Goal: Information Seeking & Learning: Learn about a topic

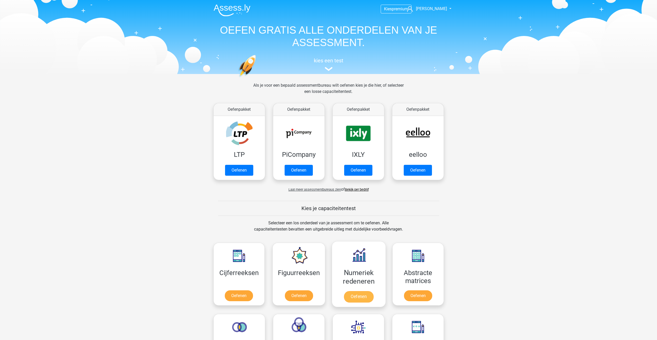
scroll to position [220, 0]
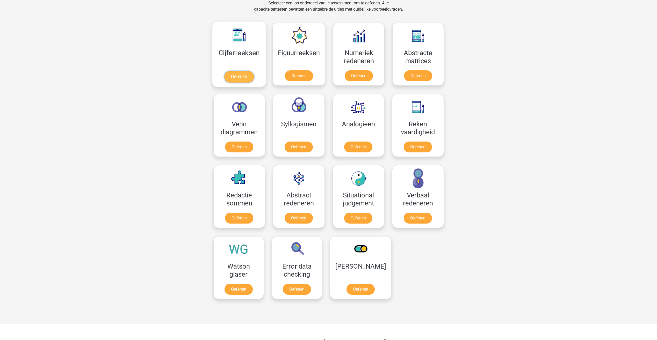
click at [237, 76] on link "Oefenen" at bounding box center [239, 76] width 30 height 11
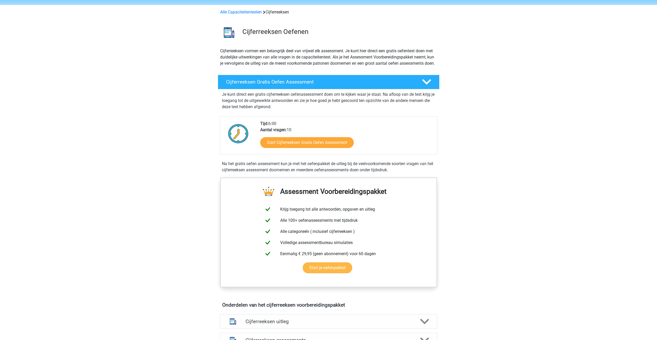
scroll to position [155, 0]
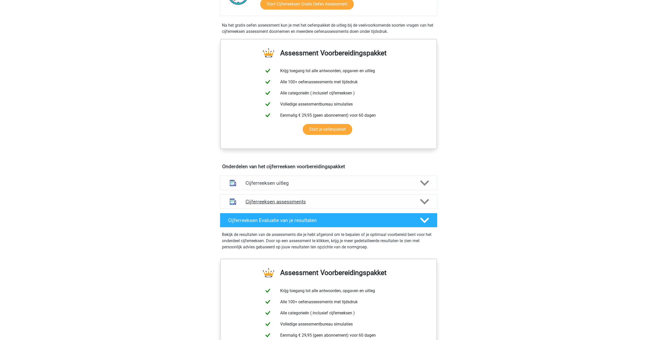
click at [263, 205] on h4 "Cijferreeksen assessments" at bounding box center [329, 202] width 166 height 6
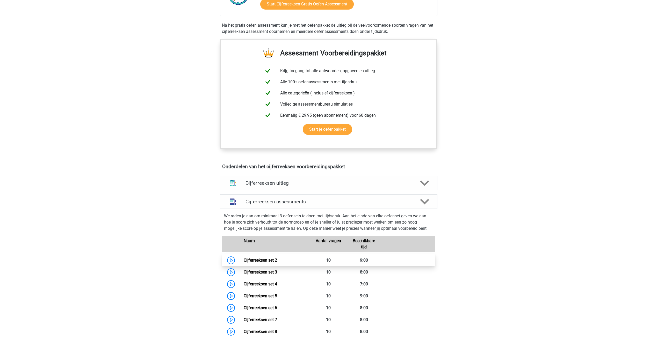
click at [274, 263] on link "Cijferreeksen set 2" at bounding box center [260, 260] width 33 height 5
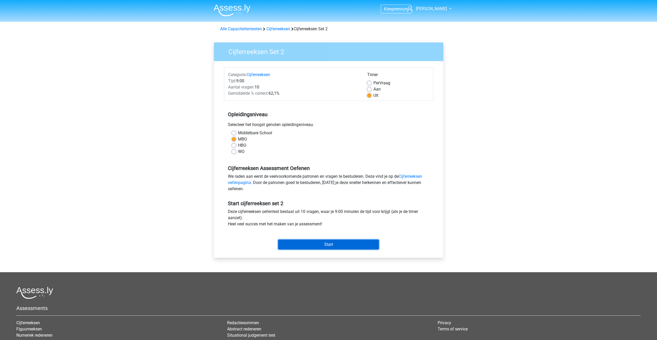
click at [308, 245] on input "Start" at bounding box center [328, 245] width 101 height 10
click at [373, 88] on label "Aan" at bounding box center [376, 89] width 7 height 6
click at [368, 88] on input "Aan" at bounding box center [369, 88] width 4 height 5
radio input "true"
click at [353, 246] on input "Start" at bounding box center [328, 245] width 101 height 10
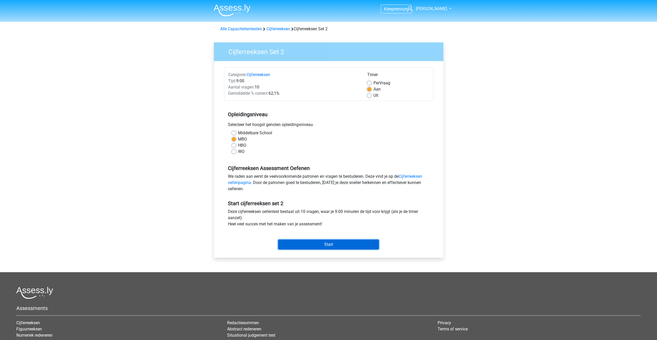
click at [296, 241] on input "Start" at bounding box center [328, 245] width 101 height 10
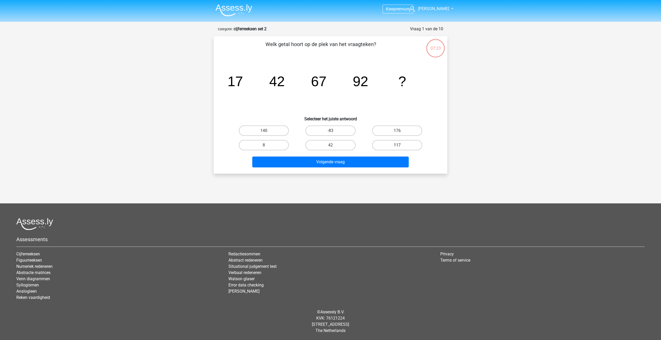
click at [402, 149] on label "117" at bounding box center [397, 145] width 50 height 10
click at [400, 149] on input "117" at bounding box center [398, 146] width 3 height 3
radio input "true"
click at [364, 164] on button "Volgende vraag" at bounding box center [330, 162] width 157 height 11
click at [315, 142] on label "-27" at bounding box center [330, 145] width 50 height 10
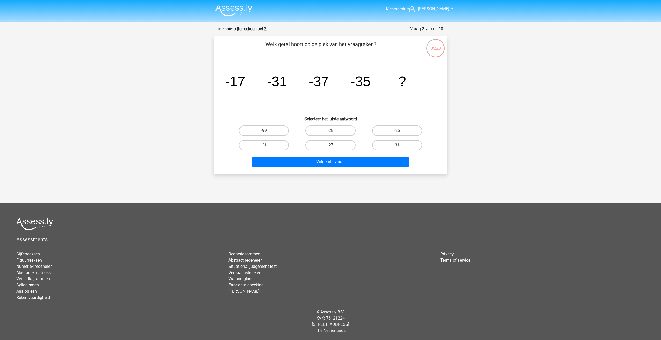
click at [330, 145] on input "-27" at bounding box center [331, 146] width 3 height 3
radio input "true"
click at [395, 132] on label "-25" at bounding box center [397, 131] width 50 height 10
click at [397, 132] on input "-25" at bounding box center [398, 132] width 3 height 3
radio input "true"
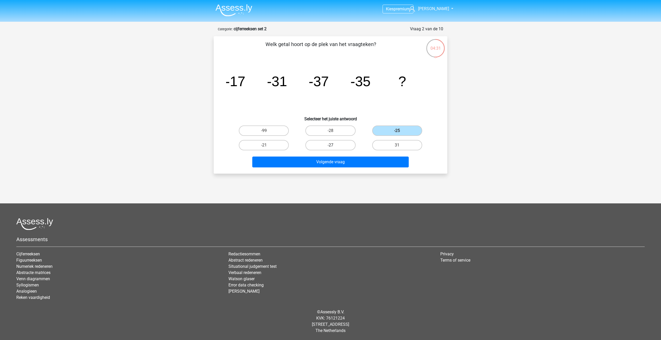
click at [340, 147] on label "-27" at bounding box center [330, 145] width 50 height 10
click at [334, 147] on input "-27" at bounding box center [331, 146] width 3 height 3
radio input "true"
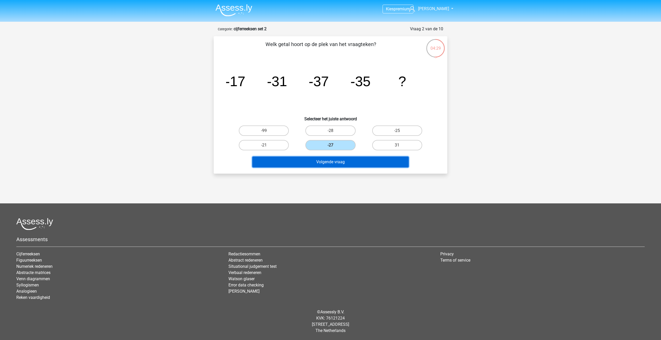
click at [345, 163] on button "Volgende vraag" at bounding box center [330, 162] width 157 height 11
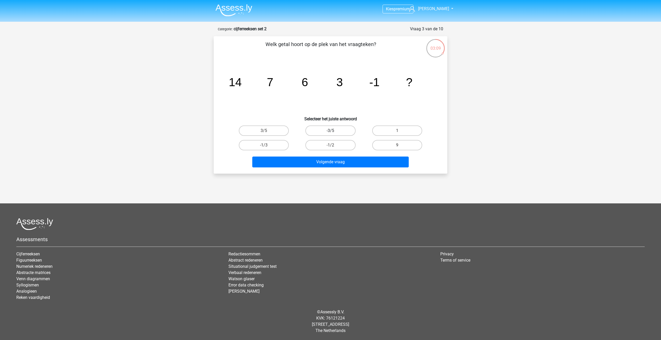
click at [334, 130] on label "-3/5" at bounding box center [330, 131] width 50 height 10
click at [334, 131] on input "-3/5" at bounding box center [331, 132] width 3 height 3
radio input "true"
click at [273, 144] on label "-1/3" at bounding box center [264, 145] width 50 height 10
click at [267, 145] on input "-1/3" at bounding box center [265, 146] width 3 height 3
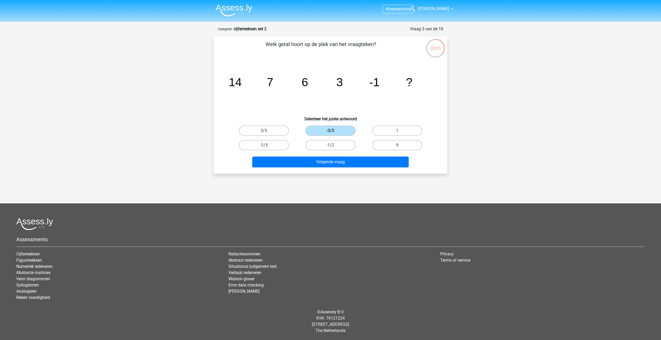
radio input "true"
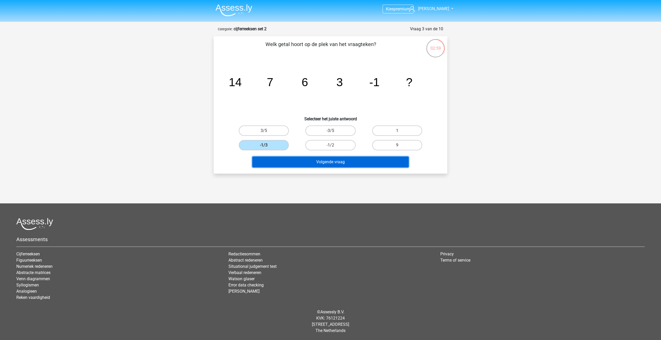
click at [312, 162] on button "Volgende vraag" at bounding box center [330, 162] width 157 height 11
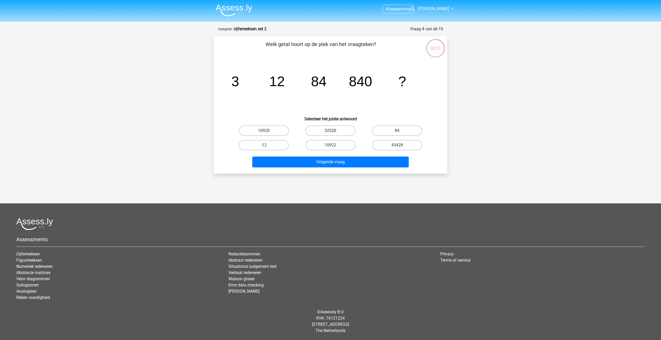
click at [335, 133] on label "32520" at bounding box center [330, 131] width 50 height 10
click at [334, 133] on input "32520" at bounding box center [331, 132] width 3 height 3
radio input "true"
click at [329, 160] on button "Volgende vraag" at bounding box center [330, 162] width 157 height 11
drag, startPoint x: 360, startPoint y: 83, endPoint x: 370, endPoint y: 95, distance: 16.0
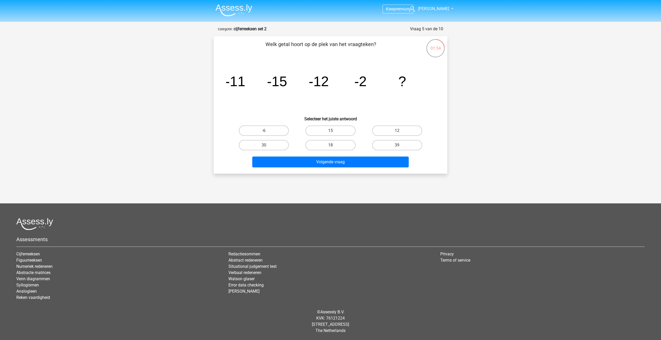
click at [360, 88] on tspan "-2" at bounding box center [360, 82] width 12 height 16
click at [279, 132] on label "-6" at bounding box center [264, 131] width 50 height 10
click at [267, 132] on input "-6" at bounding box center [265, 132] width 3 height 3
radio input "true"
click at [316, 164] on button "Volgende vraag" at bounding box center [330, 162] width 157 height 11
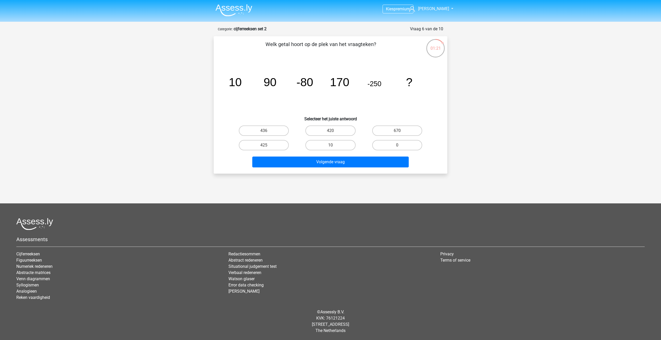
click at [325, 134] on label "420" at bounding box center [330, 131] width 50 height 10
click at [330, 134] on input "420" at bounding box center [331, 132] width 3 height 3
radio input "true"
click at [332, 166] on button "Volgende vraag" at bounding box center [330, 162] width 157 height 11
click at [327, 130] on label "27/7" at bounding box center [330, 131] width 50 height 10
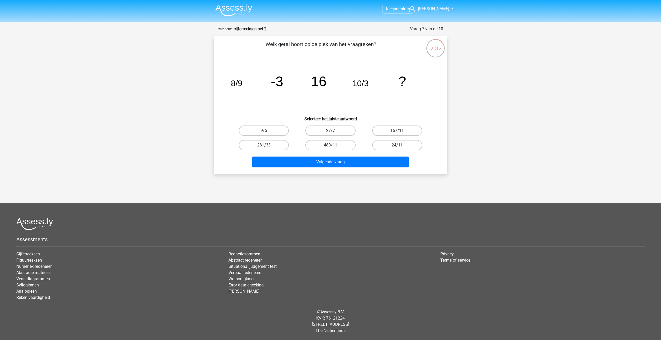
click at [330, 131] on input "27/7" at bounding box center [331, 132] width 3 height 3
radio input "true"
click at [339, 162] on button "Volgende vraag" at bounding box center [330, 162] width 157 height 11
click at [328, 146] on label "48" at bounding box center [330, 145] width 50 height 10
click at [330, 146] on input "48" at bounding box center [331, 146] width 3 height 3
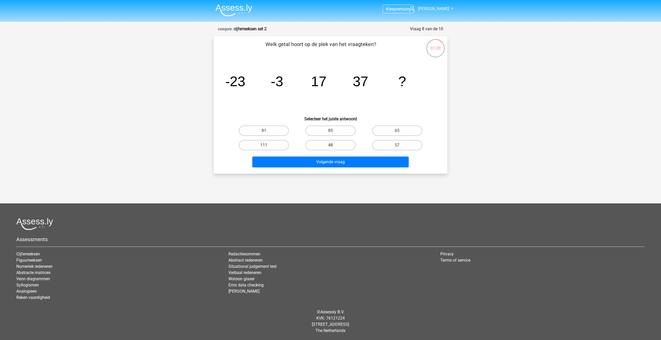
radio input "true"
click at [362, 163] on button "Volgende vraag" at bounding box center [330, 162] width 157 height 11
click at [331, 140] on label "75" at bounding box center [330, 145] width 50 height 10
click at [331, 145] on input "75" at bounding box center [331, 146] width 3 height 3
radio input "true"
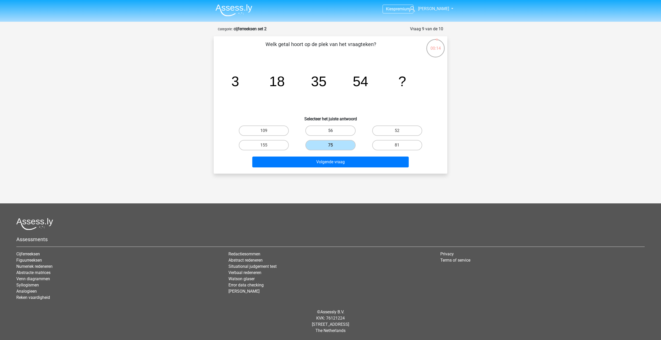
click at [326, 132] on label "56" at bounding box center [330, 131] width 50 height 10
click at [330, 132] on input "56" at bounding box center [331, 132] width 3 height 3
radio input "true"
click at [378, 144] on label "81" at bounding box center [397, 145] width 50 height 10
click at [397, 145] on input "81" at bounding box center [398, 146] width 3 height 3
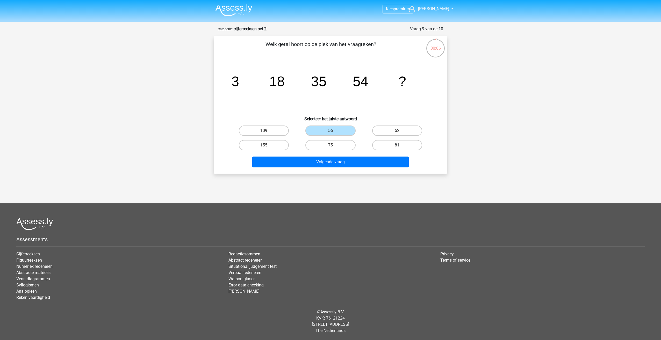
radio input "true"
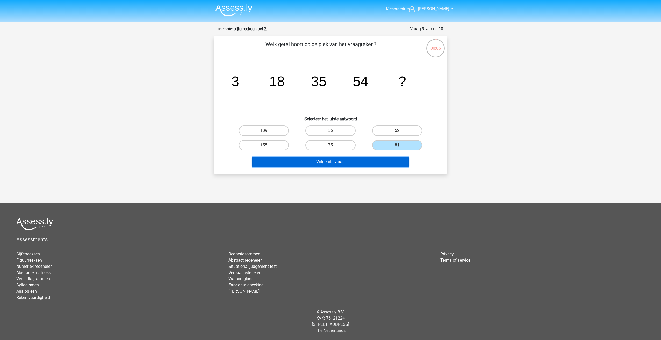
click at [373, 159] on button "Volgende vraag" at bounding box center [330, 162] width 157 height 11
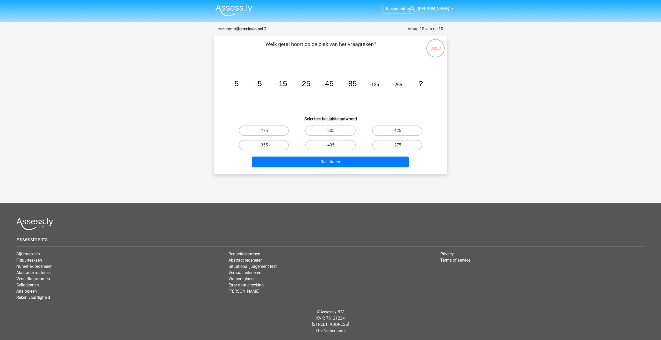
click at [350, 144] on label "-405" at bounding box center [330, 145] width 50 height 10
click at [334, 145] on input "-405" at bounding box center [331, 146] width 3 height 3
radio input "true"
click at [348, 164] on button "Resultaten" at bounding box center [330, 162] width 157 height 11
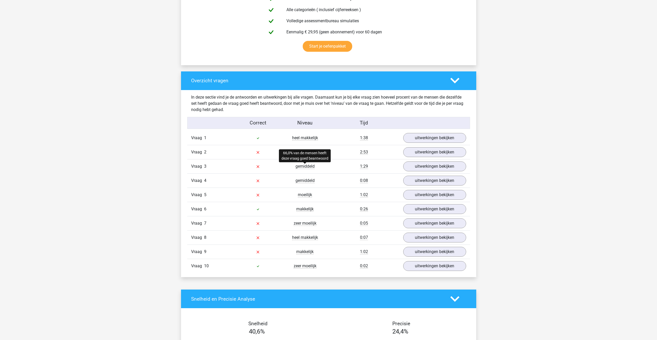
scroll to position [337, 0]
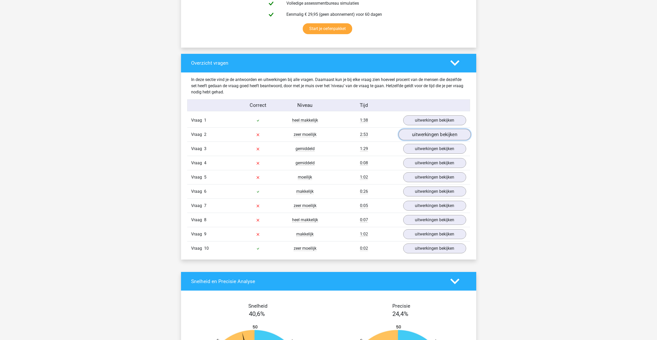
click at [439, 138] on link "uitwerkingen bekijken" at bounding box center [434, 134] width 72 height 11
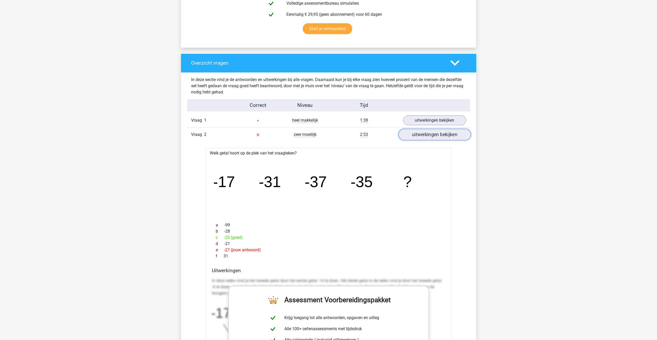
click at [439, 138] on link "uitwerkingen bekijken" at bounding box center [434, 134] width 72 height 11
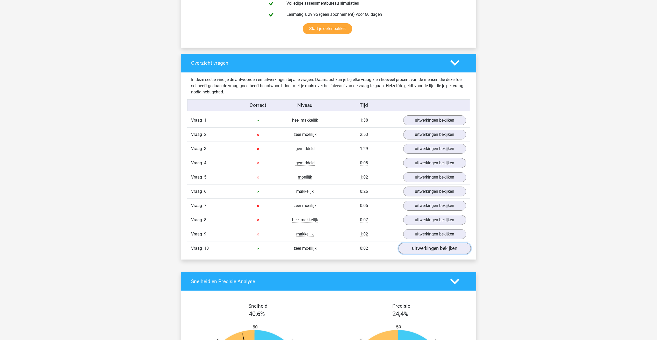
click at [433, 245] on link "uitwerkingen bekijken" at bounding box center [434, 248] width 72 height 11
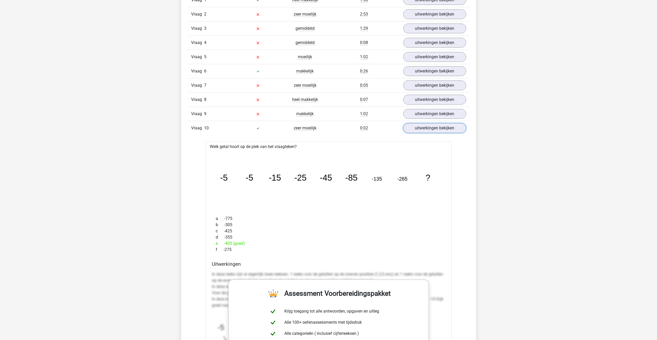
scroll to position [466, 0]
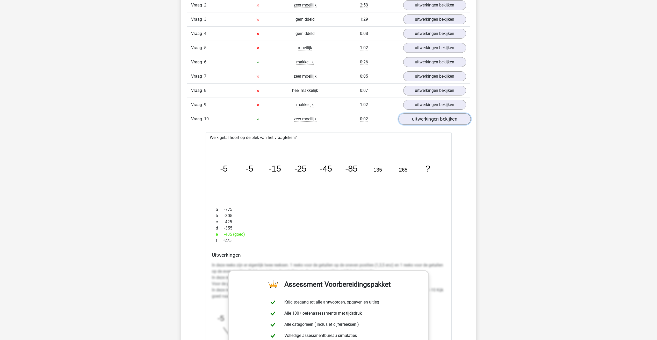
click at [433, 124] on link "uitwerkingen bekijken" at bounding box center [434, 119] width 72 height 11
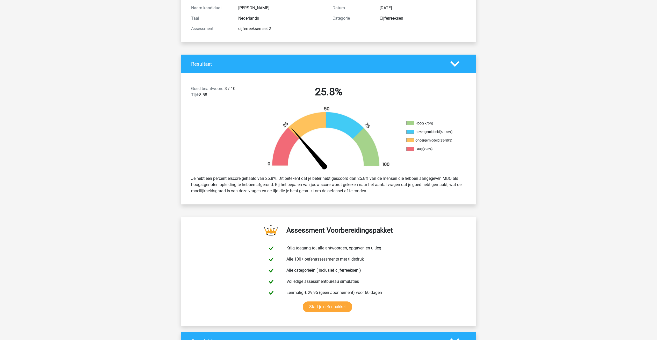
scroll to position [0, 0]
